Goal: Task Accomplishment & Management: Manage account settings

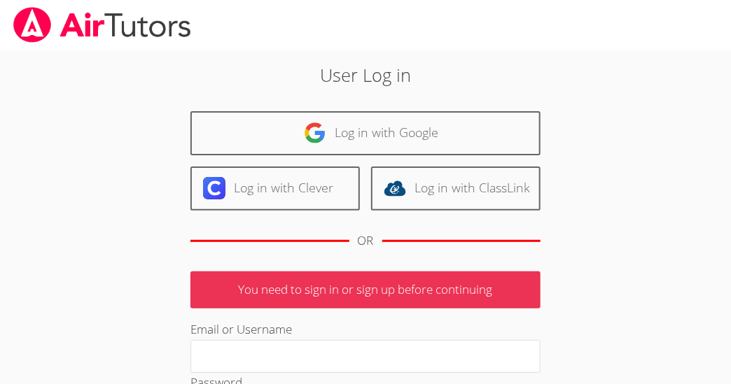
click at [371, 125] on link "Log in with Google" at bounding box center [365, 133] width 350 height 44
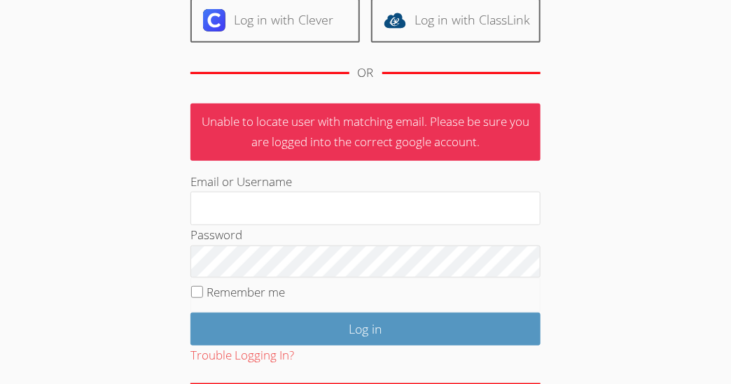
scroll to position [170, 0]
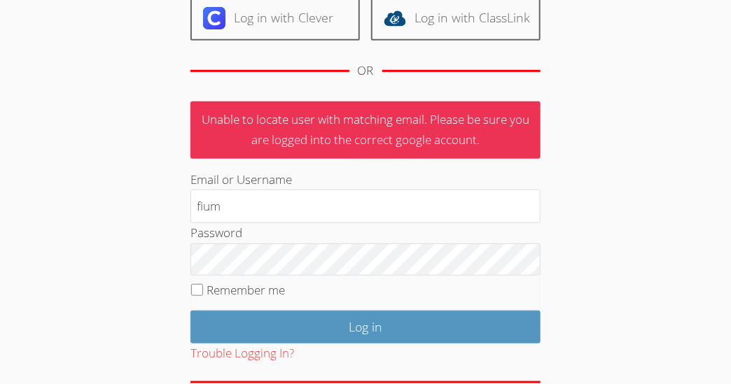
type input "[EMAIL_ADDRESS][DOMAIN_NAME]"
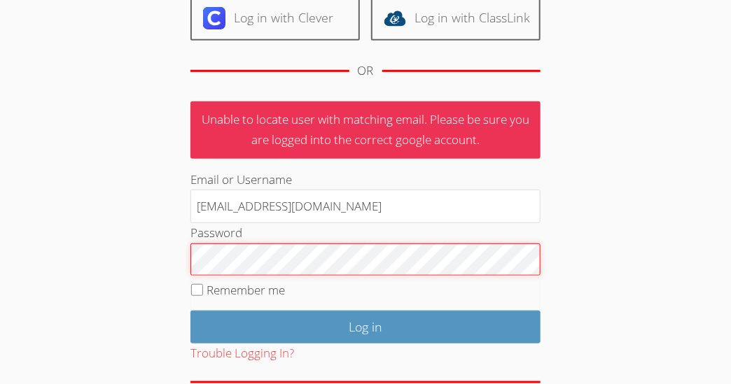
click at [190, 311] on input "Log in" at bounding box center [365, 327] width 350 height 33
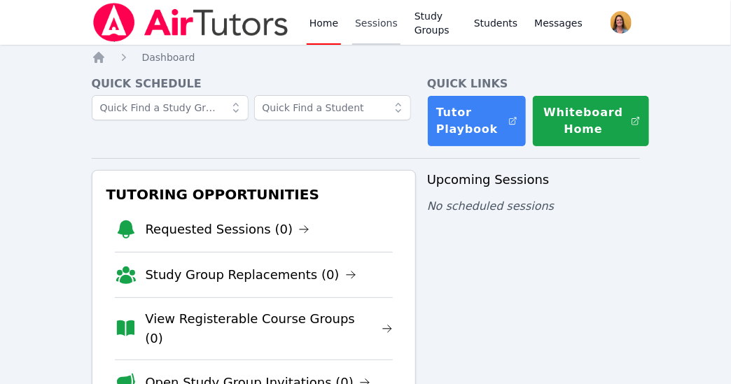
click at [365, 30] on link "Sessions" at bounding box center [376, 22] width 48 height 45
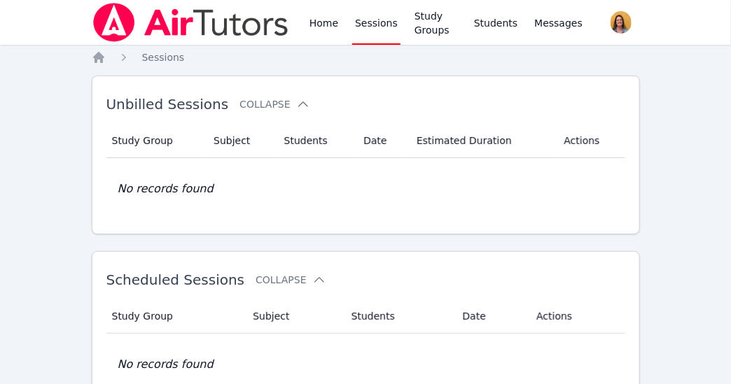
scroll to position [153, 0]
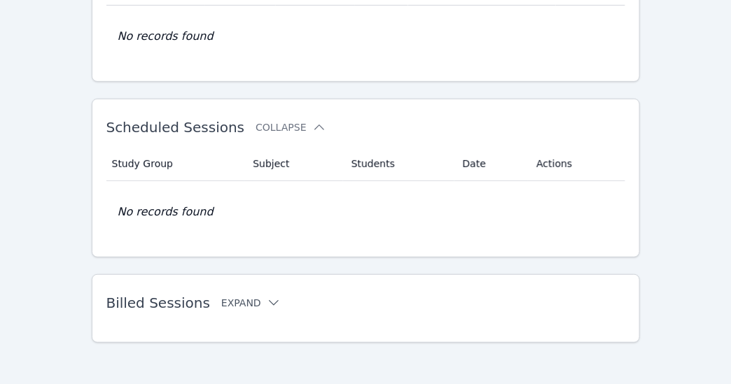
click at [229, 302] on button "Expand" at bounding box center [250, 303] width 59 height 14
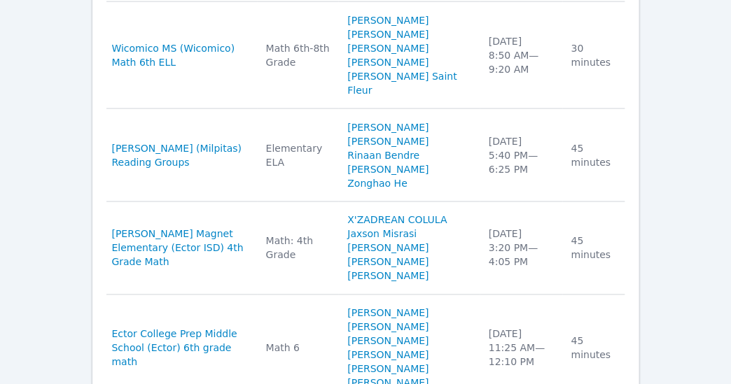
scroll to position [601, 0]
click at [227, 141] on span "Pomeroy (Milpitas) Reading Groups" at bounding box center [180, 155] width 137 height 28
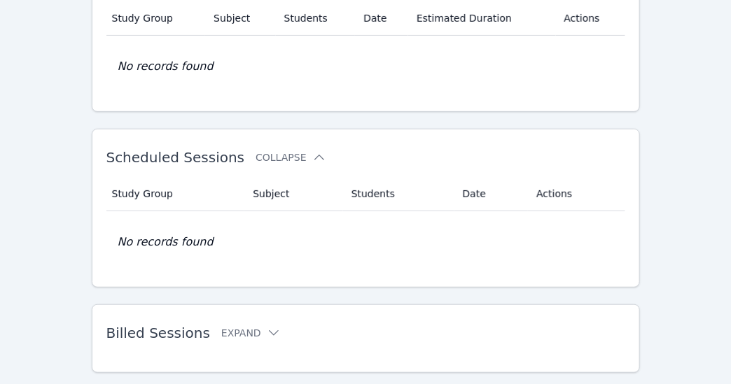
scroll to position [153, 0]
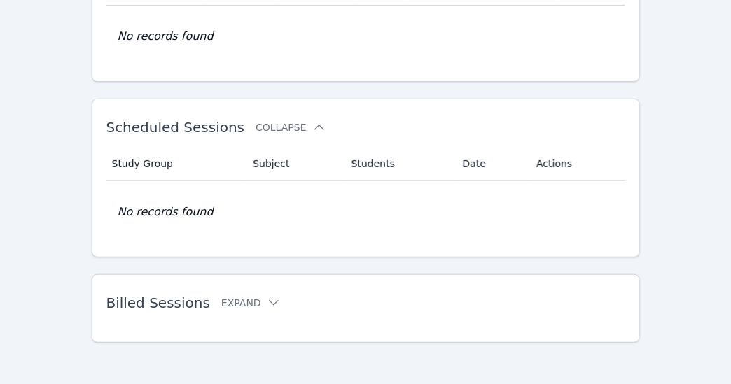
click at [246, 296] on button "Expand" at bounding box center [250, 303] width 59 height 14
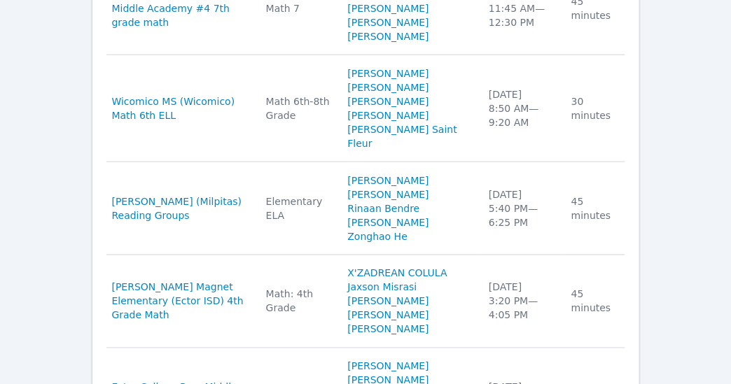
scroll to position [549, 0]
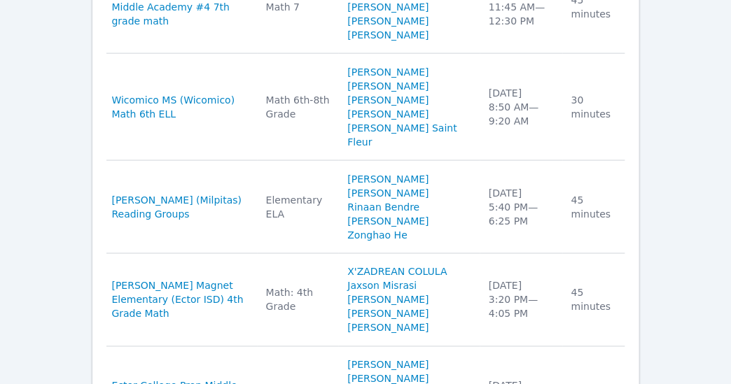
click at [419, 200] on link "Rinaan Bendre" at bounding box center [383, 207] width 72 height 14
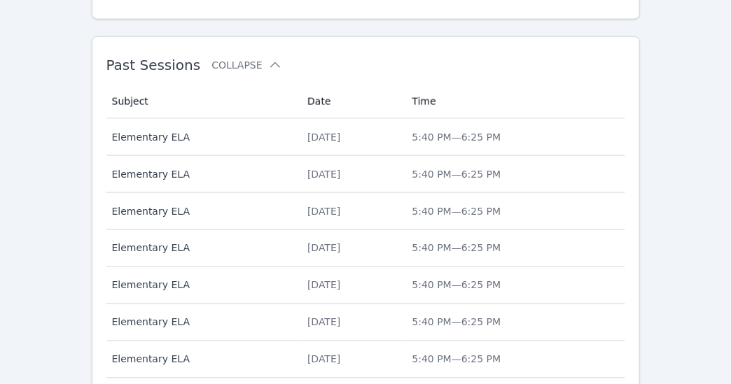
scroll to position [579, 0]
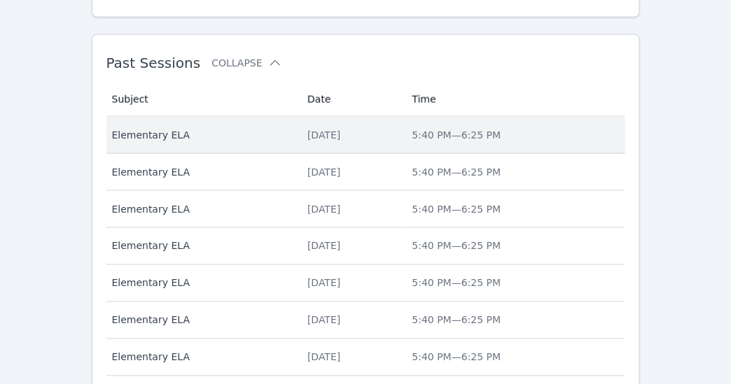
click at [493, 135] on span "5:40 PM — 6:25 PM" at bounding box center [456, 134] width 89 height 11
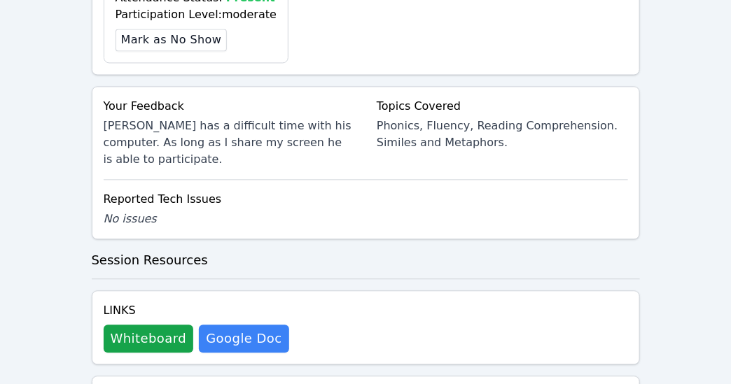
scroll to position [884, 0]
click at [137, 325] on button "Whiteboard" at bounding box center [149, 339] width 90 height 28
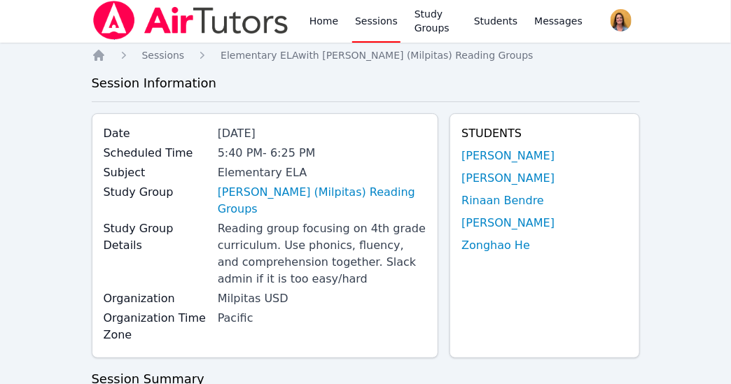
scroll to position [0, 0]
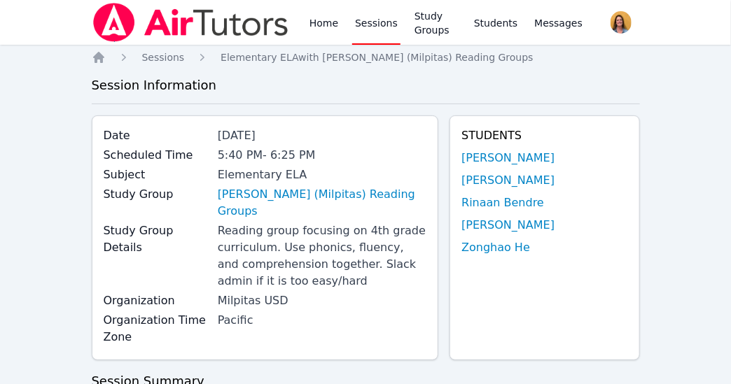
scroll to position [579, 0]
